Goal: Complete application form

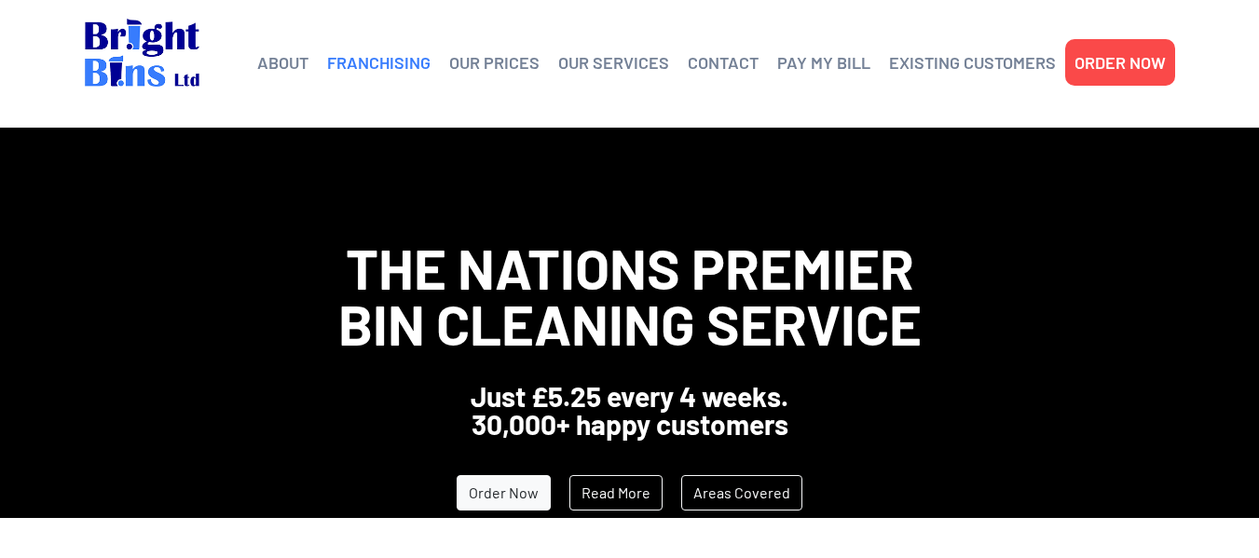
click at [412, 61] on link "FRANCHISING" at bounding box center [378, 62] width 103 height 28
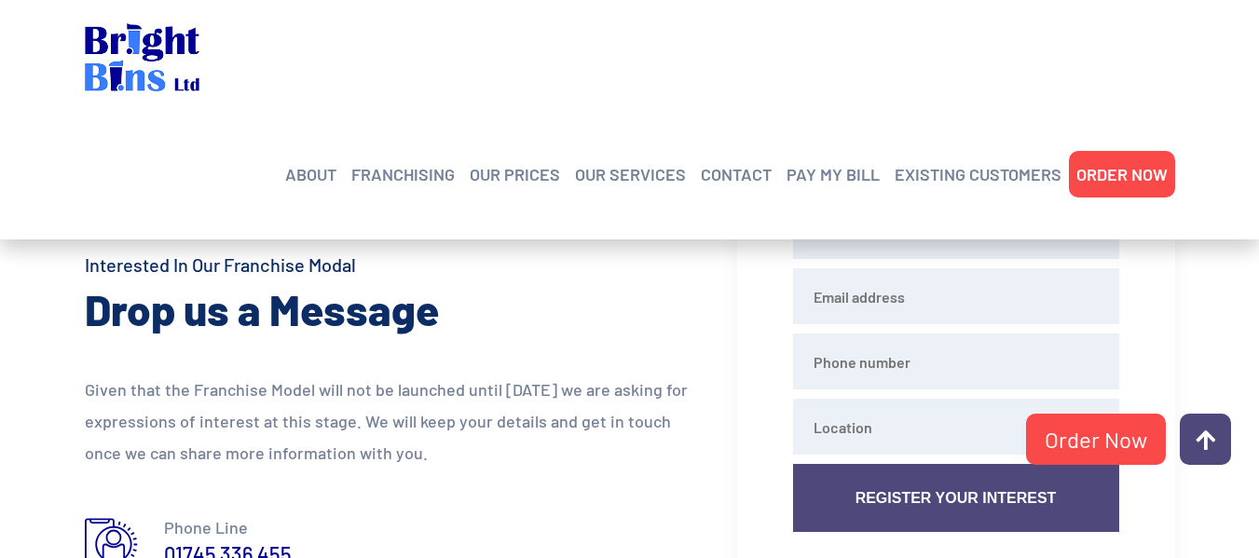
scroll to position [1677, 0]
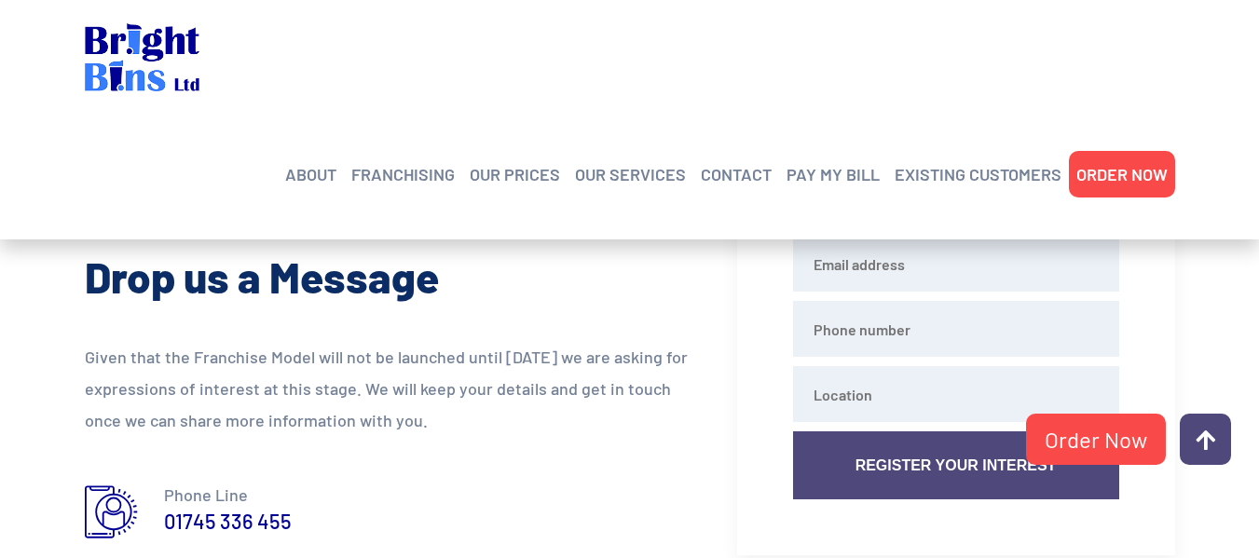
click at [909, 212] on input "text" at bounding box center [956, 199] width 326 height 56
type input "[PERSON_NAME]"
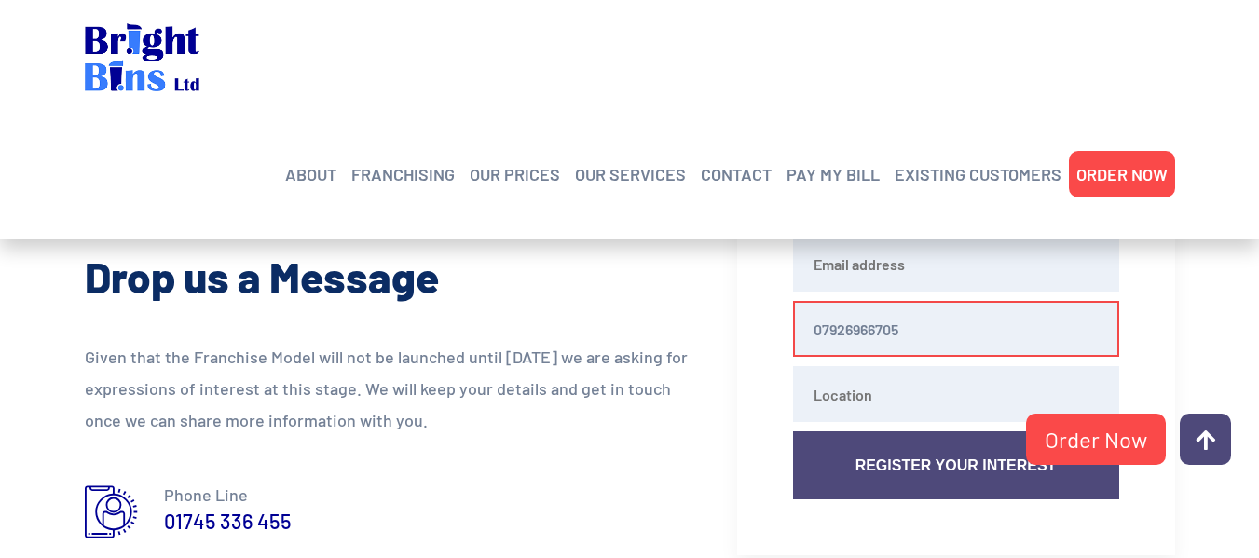
click at [897, 333] on input "07926966705" at bounding box center [956, 329] width 326 height 56
click at [901, 331] on input "07926966705" at bounding box center [956, 329] width 326 height 56
type input "07926966700"
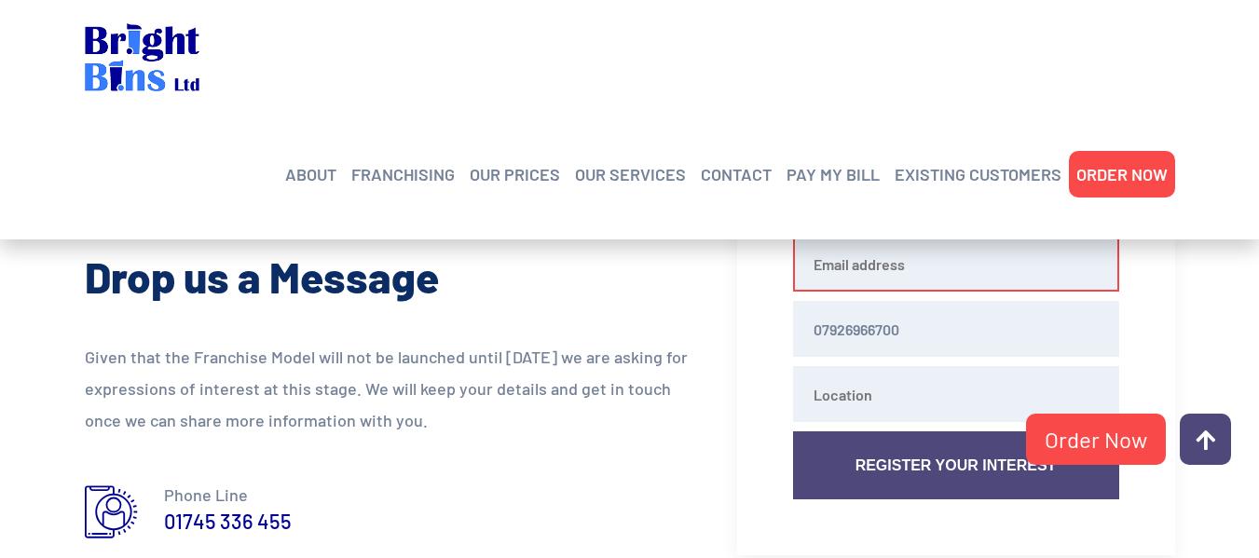
click at [913, 280] on input "email" at bounding box center [956, 264] width 326 height 56
type input "[EMAIL_ADDRESS][DOMAIN_NAME]"
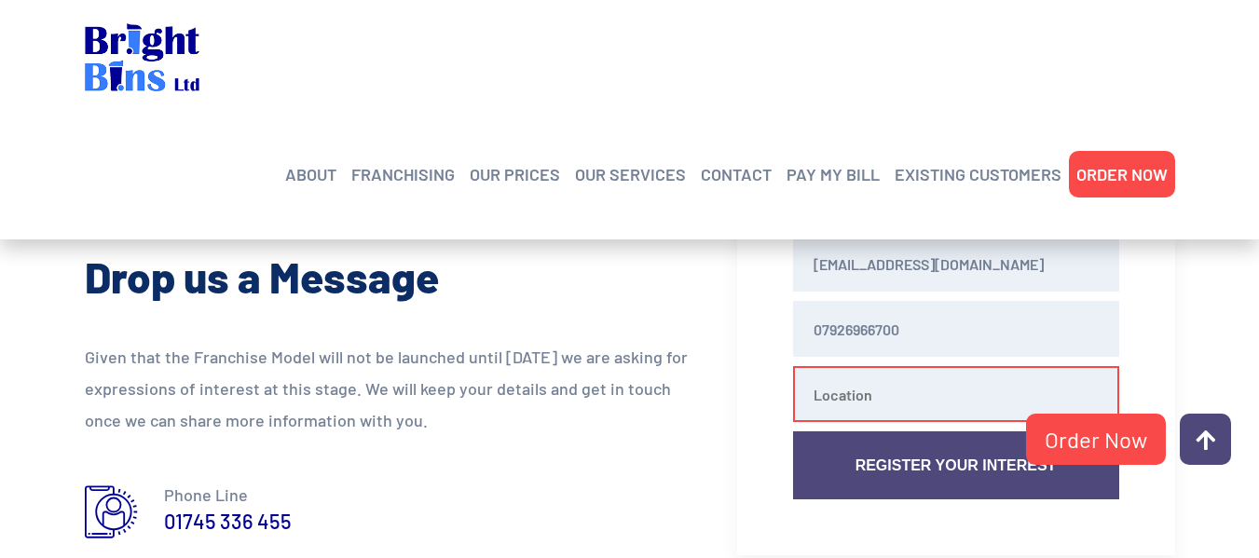
click at [912, 392] on input "text" at bounding box center [956, 394] width 326 height 56
type input "Chorley"
click at [963, 457] on button "Register Your Interest" at bounding box center [956, 465] width 326 height 68
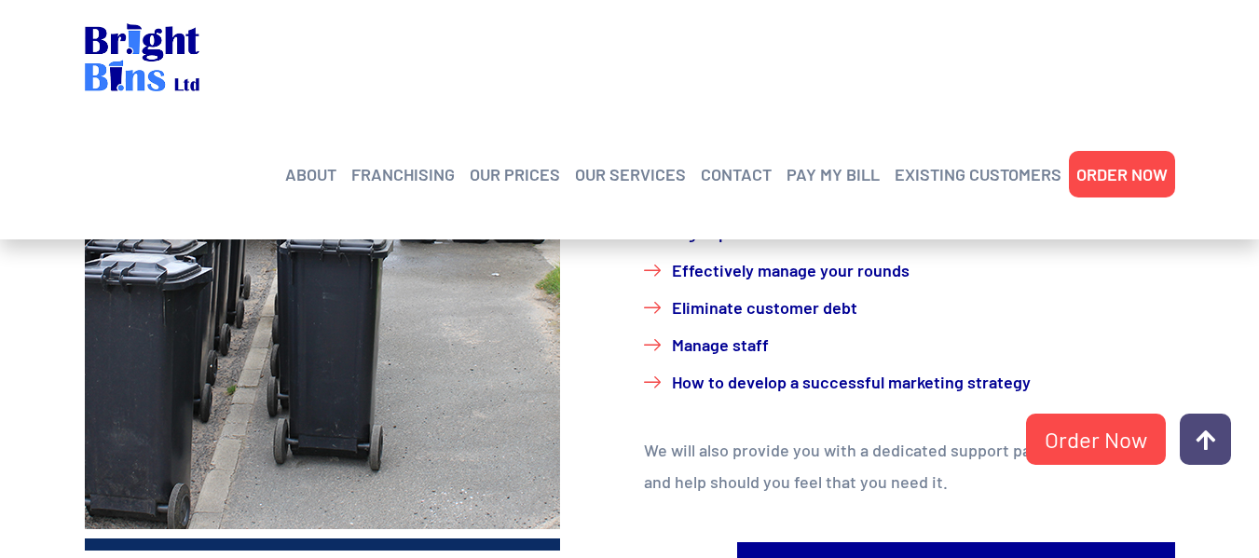
scroll to position [1211, 0]
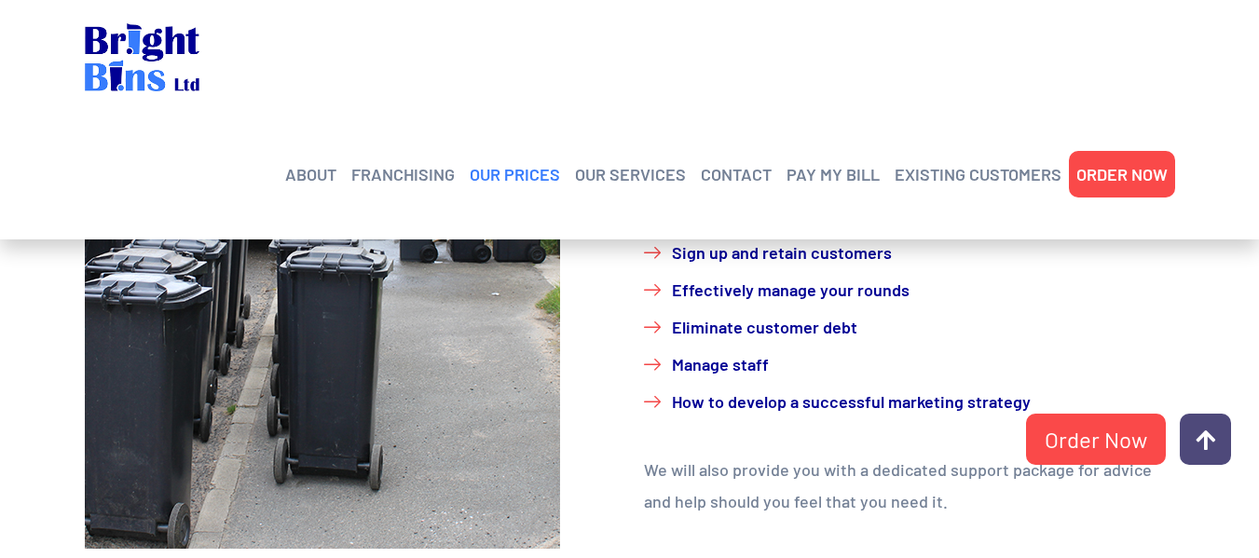
click at [557, 160] on link "OUR PRICES" at bounding box center [515, 174] width 90 height 28
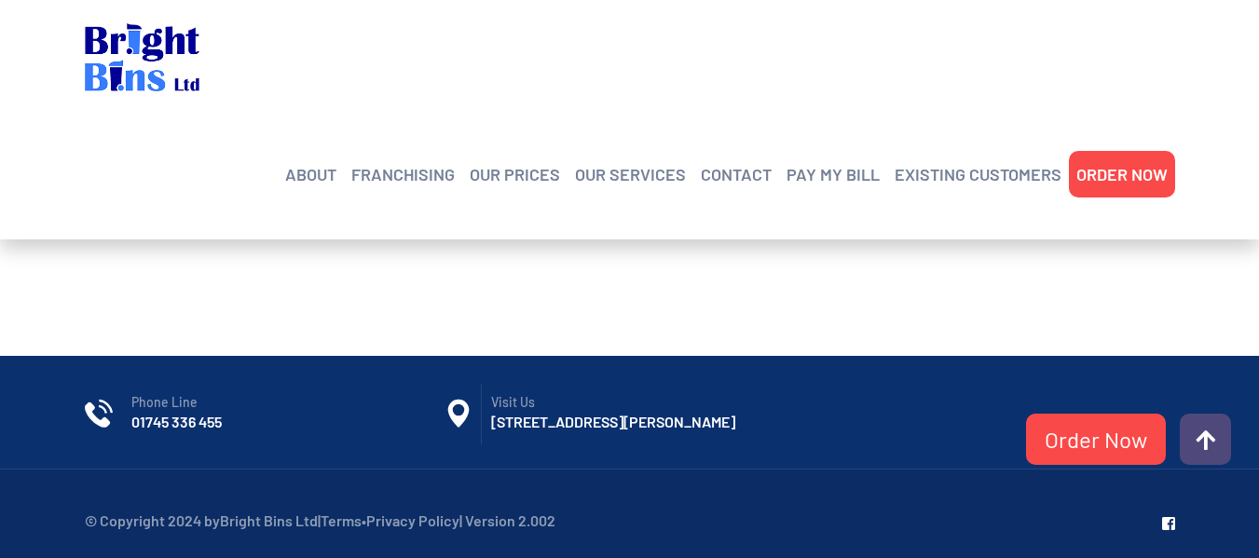
scroll to position [1488, 0]
